Goal: Task Accomplishment & Management: Manage account settings

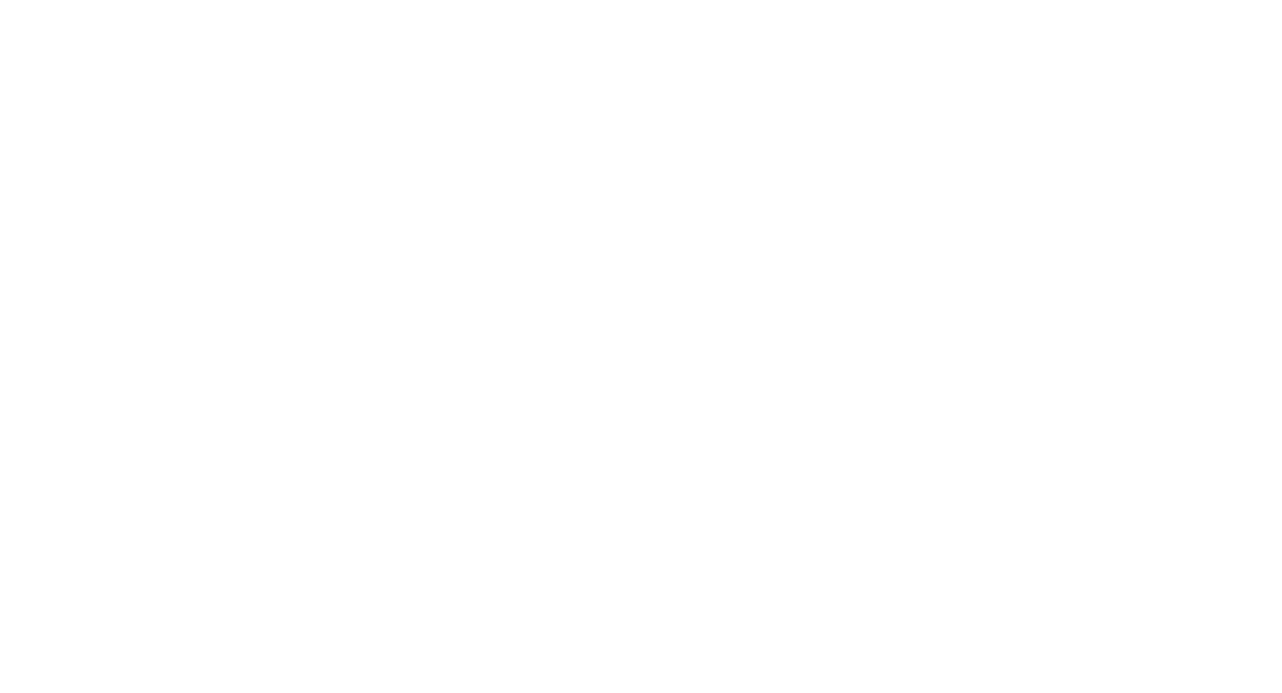
click at [1068, 0] on html at bounding box center [641, 0] width 1282 height 0
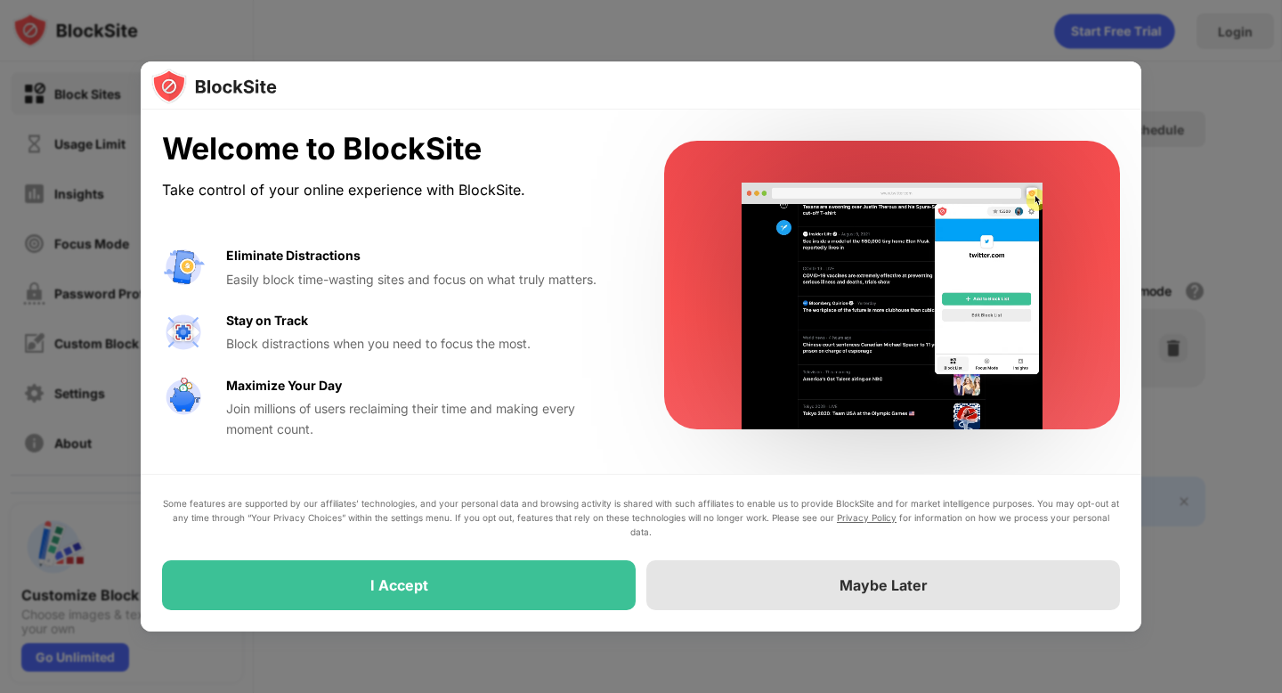
click at [696, 598] on div "Maybe Later" at bounding box center [883, 585] width 474 height 50
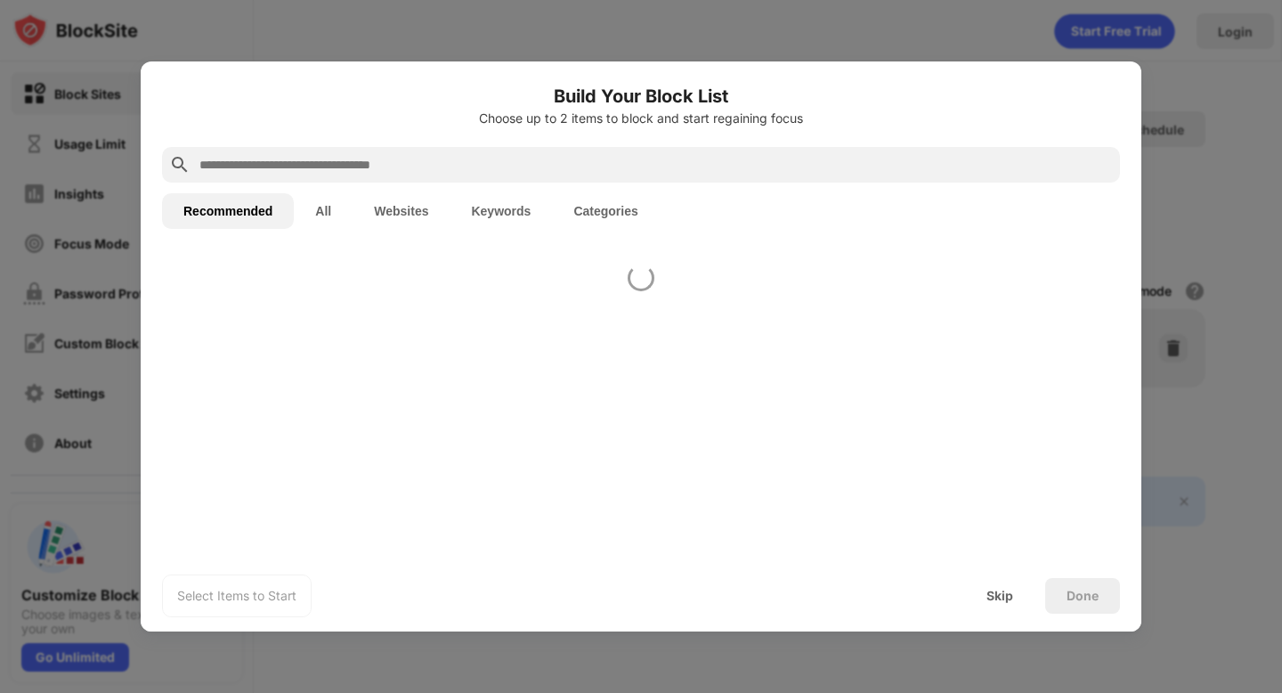
click at [729, 574] on div "Select Items to Start Skip Done" at bounding box center [641, 595] width 1001 height 71
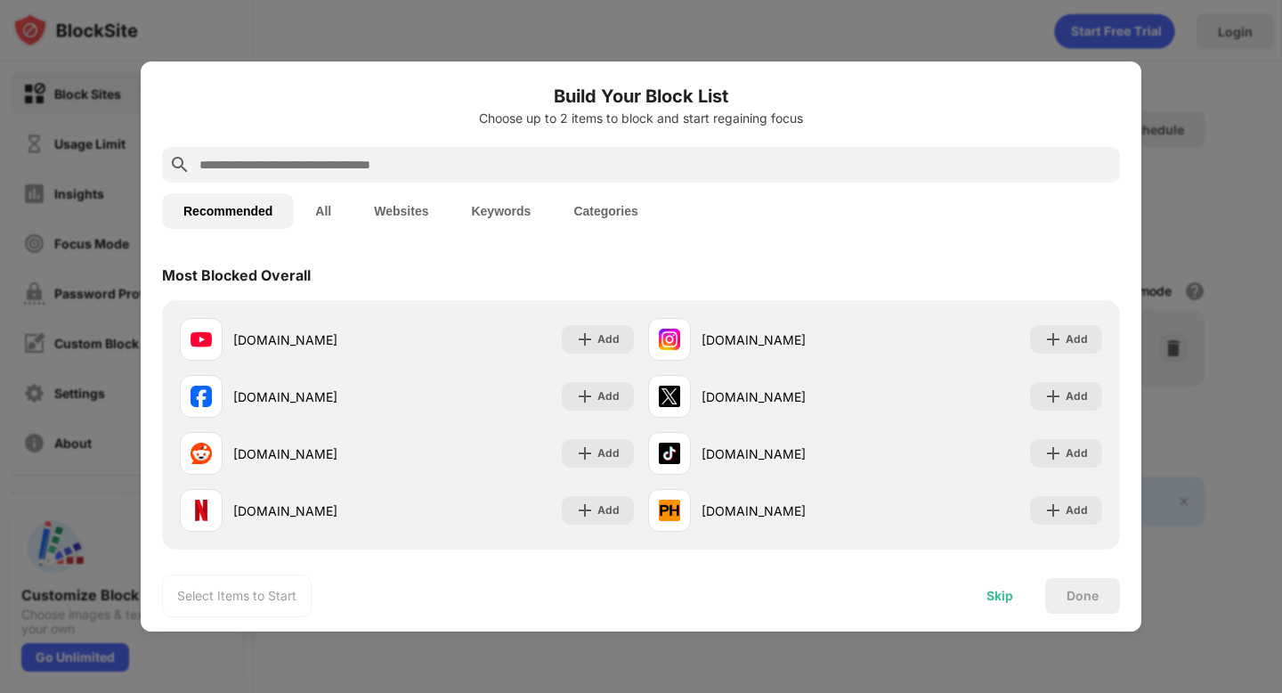
click at [1004, 594] on div "Skip" at bounding box center [1000, 596] width 27 height 14
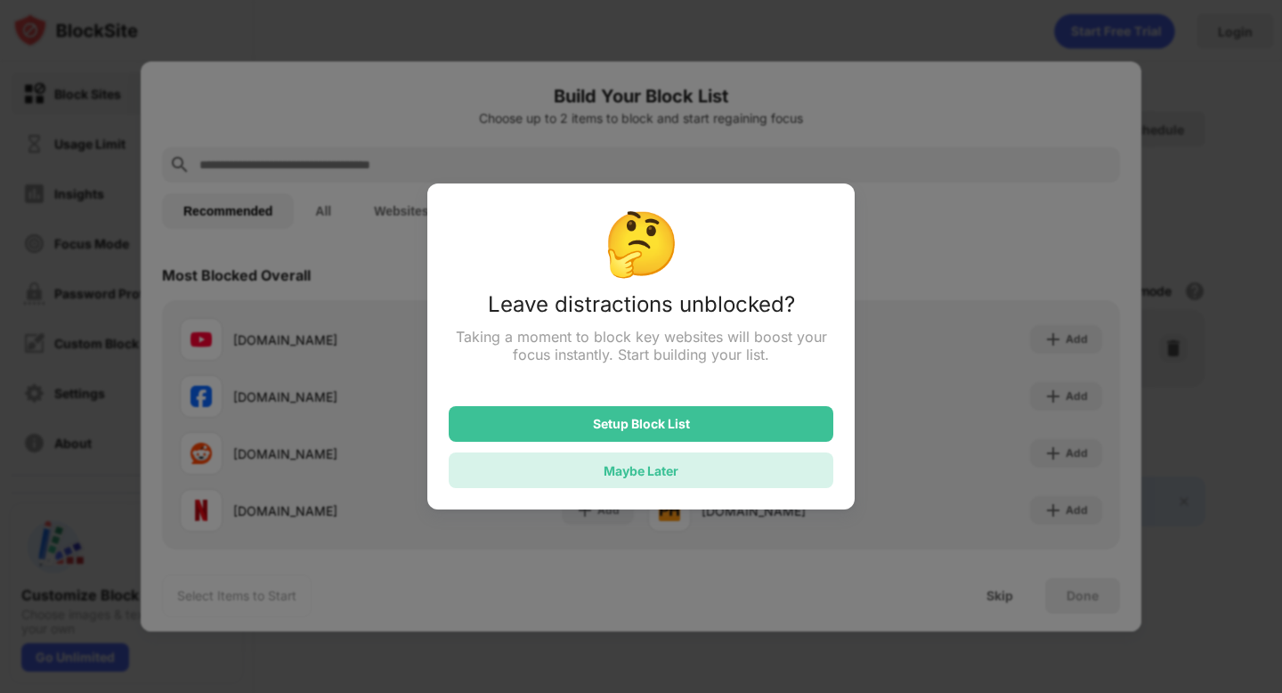
click at [783, 461] on div "Maybe Later" at bounding box center [641, 470] width 385 height 36
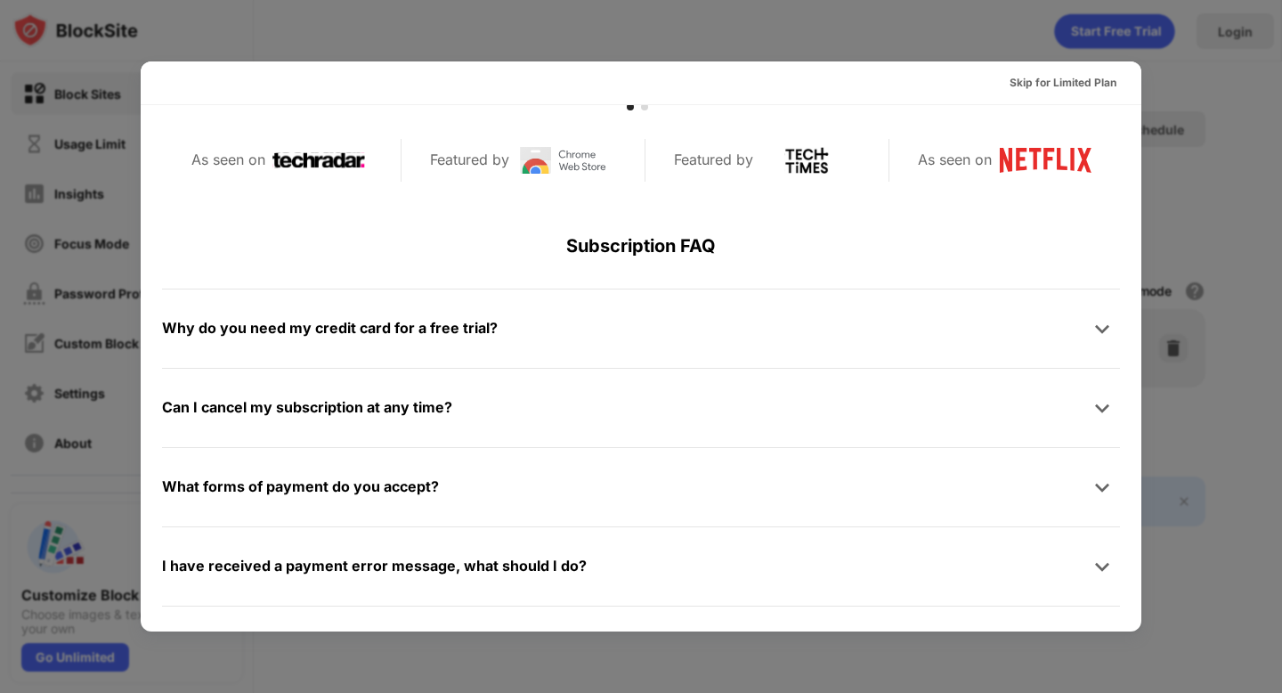
scroll to position [869, 0]
